Goal: Task Accomplishment & Management: Complete application form

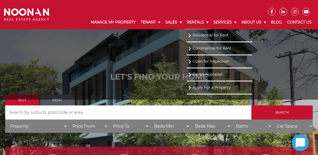
click at [196, 22] on link "Rentals" at bounding box center [197, 23] width 27 height 14
click at [195, 35] on link "Residential for Rent" at bounding box center [219, 35] width 63 height 7
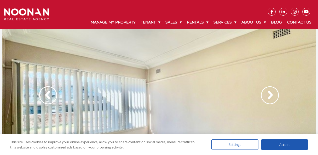
click at [275, 95] on img at bounding box center [270, 96] width 18 height 18
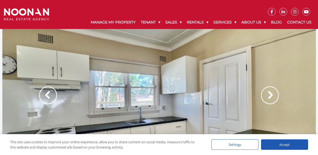
click at [46, 96] on img at bounding box center [48, 96] width 18 height 18
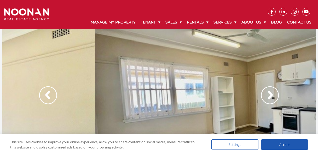
drag, startPoint x: 145, startPoint y: 117, endPoint x: 237, endPoint y: 113, distance: 92.9
click at [237, 113] on div at bounding box center [252, 101] width 314 height 144
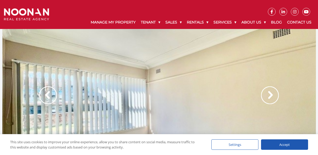
click at [269, 95] on img at bounding box center [270, 96] width 18 height 18
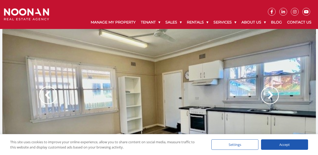
click at [269, 95] on img at bounding box center [270, 96] width 18 height 18
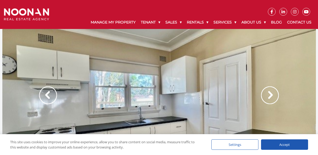
click at [269, 95] on img at bounding box center [270, 96] width 18 height 18
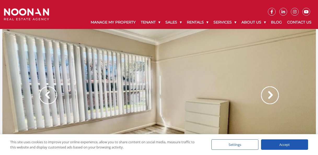
click at [269, 95] on img at bounding box center [270, 96] width 18 height 18
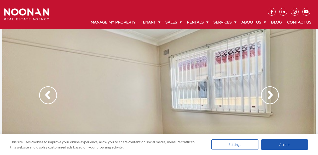
click at [270, 95] on img at bounding box center [270, 96] width 18 height 18
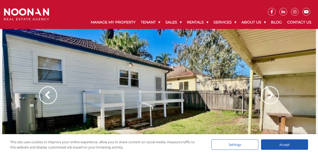
click at [44, 95] on img at bounding box center [48, 96] width 18 height 18
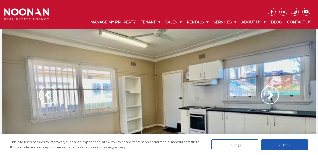
click at [274, 94] on img at bounding box center [270, 96] width 18 height 18
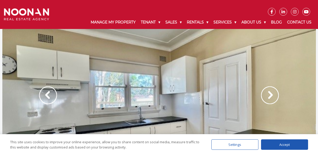
click at [274, 94] on img at bounding box center [270, 96] width 18 height 18
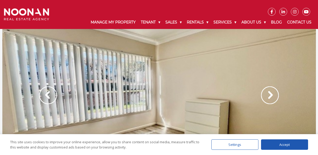
click at [274, 94] on img at bounding box center [270, 96] width 18 height 18
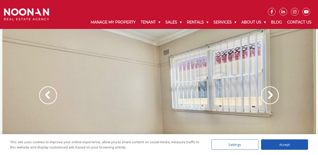
click at [274, 94] on img at bounding box center [270, 96] width 18 height 18
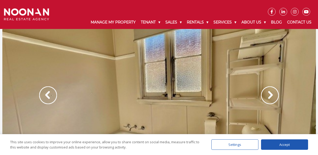
click at [274, 94] on img at bounding box center [270, 96] width 18 height 18
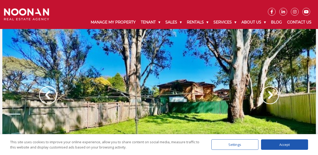
click at [272, 95] on img at bounding box center [270, 96] width 18 height 18
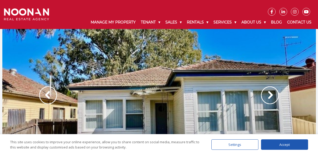
scroll to position [26, 0]
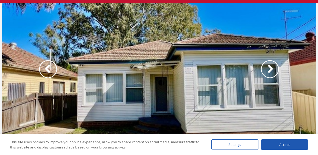
click at [271, 66] on img at bounding box center [270, 69] width 18 height 18
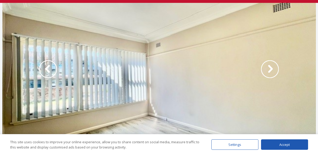
click at [43, 69] on img at bounding box center [48, 69] width 18 height 18
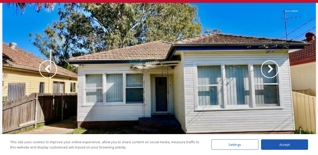
click at [272, 70] on img at bounding box center [270, 69] width 18 height 18
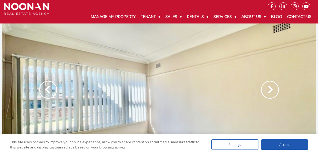
scroll to position [0, 0]
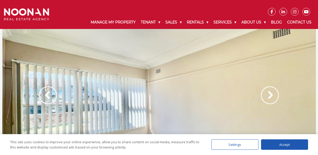
click at [105, 107] on div at bounding box center [159, 101] width 314 height 144
click at [47, 98] on img at bounding box center [48, 96] width 18 height 18
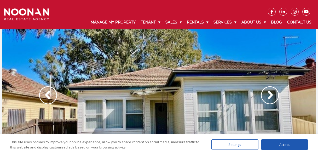
click at [272, 93] on img at bounding box center [270, 96] width 18 height 18
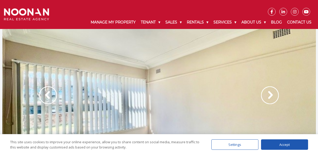
click at [48, 94] on img at bounding box center [48, 96] width 18 height 18
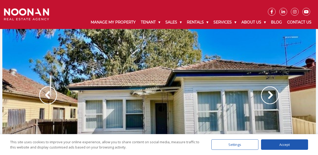
click at [268, 93] on img at bounding box center [270, 96] width 18 height 18
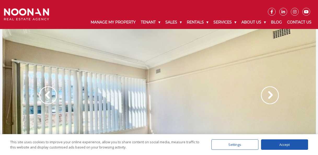
click at [269, 95] on img at bounding box center [270, 96] width 18 height 18
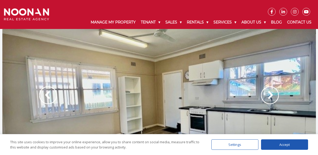
click at [268, 95] on img at bounding box center [270, 96] width 18 height 18
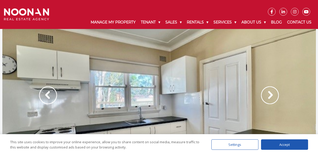
click at [269, 95] on img at bounding box center [270, 96] width 18 height 18
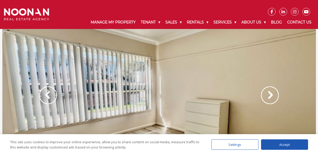
click at [271, 94] on img at bounding box center [270, 96] width 18 height 18
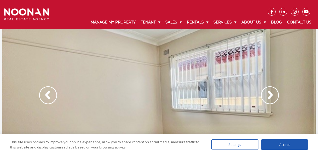
click at [271, 96] on img at bounding box center [270, 96] width 18 height 18
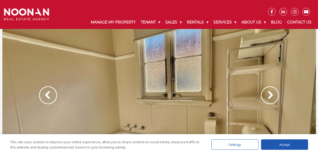
click at [266, 96] on img at bounding box center [270, 96] width 18 height 18
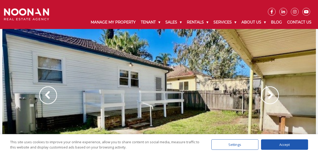
click at [270, 95] on img at bounding box center [270, 96] width 18 height 18
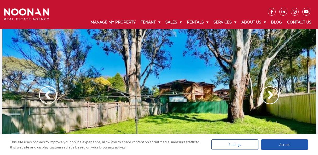
click at [46, 93] on img at bounding box center [48, 96] width 18 height 18
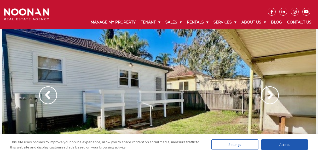
click at [277, 92] on img at bounding box center [270, 96] width 18 height 18
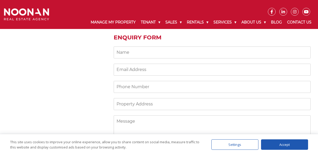
scroll to position [418, 0]
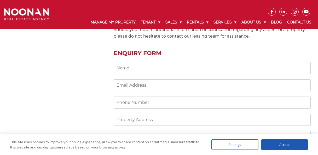
click at [134, 68] on input "Contact form" at bounding box center [212, 68] width 197 height 12
type input "Scott Berry"
type input "sgb1967@hotmail.com"
type input "0414322235"
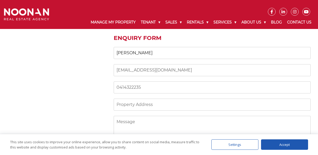
scroll to position [445, 0]
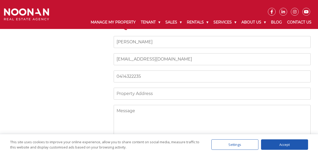
click at [124, 94] on input "Contact form" at bounding box center [212, 94] width 197 height 12
type input "107 Belmore road"
click at [137, 113] on textarea "Contact form" at bounding box center [212, 131] width 197 height 52
drag, startPoint x: 207, startPoint y: 112, endPoint x: 187, endPoint y: 116, distance: 20.6
click at [187, 116] on textarea "Hello when is the next inspection. are one" at bounding box center [212, 131] width 197 height 52
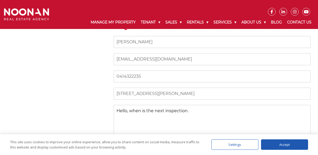
click at [190, 111] on textarea "Hello, when is the next inspection." at bounding box center [212, 131] width 197 height 52
click at [225, 111] on textarea "Hello, when is the next inspection. are pet available. one small dog" at bounding box center [212, 131] width 197 height 52
click at [270, 111] on textarea "Hello, when is the next inspection. are pet available. I have one small dog" at bounding box center [212, 131] width 197 height 52
type textarea "Hello, when is the next inspection. are pet available. I have one small dog. th…"
click at [285, 146] on div "Accept" at bounding box center [284, 145] width 47 height 10
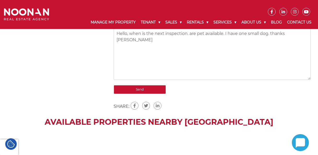
scroll to position [523, 0]
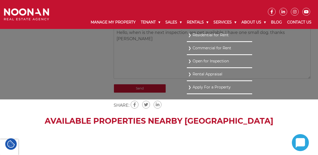
click at [187, 87] on ul "Residential for Rent Commercial for Rent Open for Inspection Rental Appraisal A…" at bounding box center [219, 64] width 65 height 71
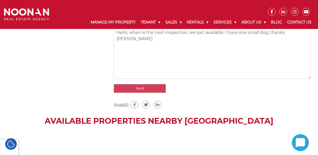
click at [140, 89] on input "Send" at bounding box center [140, 88] width 52 height 9
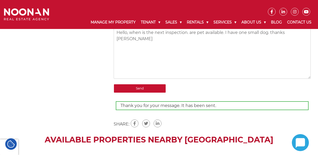
click at [303, 146] on icon at bounding box center [300, 143] width 9 height 10
